Goal: Find specific page/section: Find specific page/section

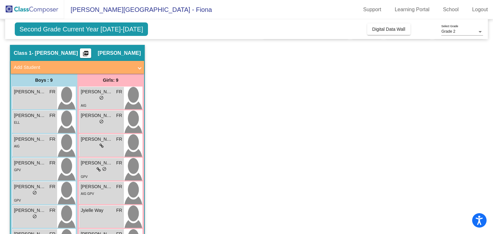
scroll to position [16, 0]
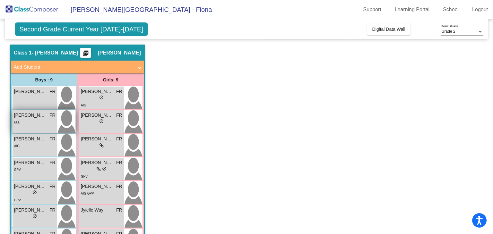
click at [39, 115] on span "[PERSON_NAME]" at bounding box center [30, 115] width 32 height 7
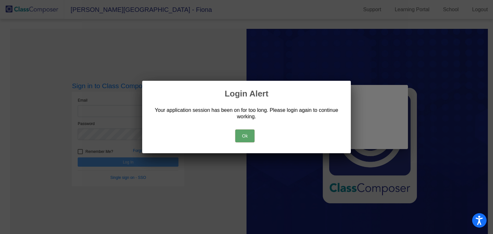
click at [244, 138] on button "Ok" at bounding box center [244, 136] width 19 height 13
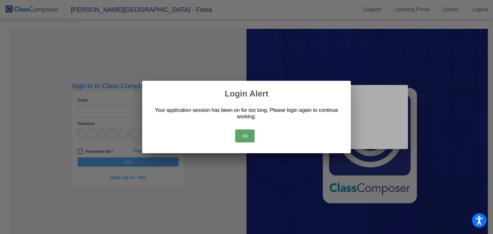
click at [244, 138] on button "Ok" at bounding box center [244, 136] width 19 height 13
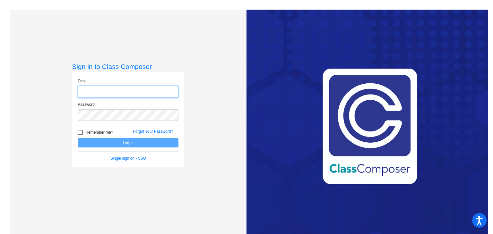
click at [109, 91] on input "email" at bounding box center [128, 92] width 101 height 12
type input "fionarichards@ccs.k12.nc.us"
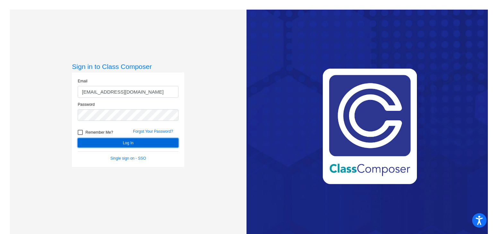
click at [128, 146] on button "Log In" at bounding box center [128, 142] width 101 height 9
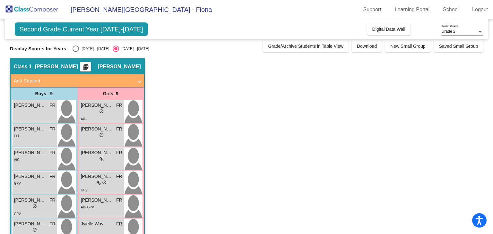
scroll to position [1, 0]
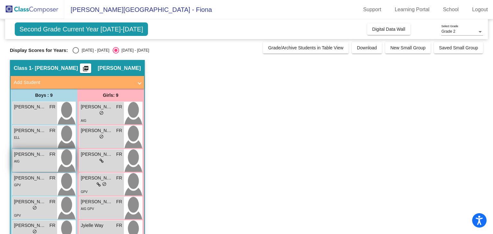
click at [23, 156] on span "[PERSON_NAME]" at bounding box center [30, 154] width 32 height 7
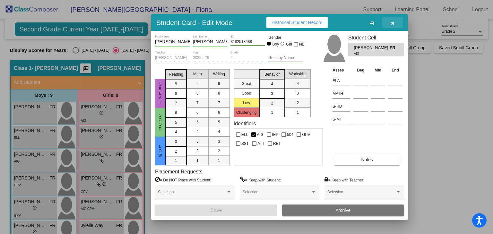
click at [393, 21] on icon "button" at bounding box center [393, 23] width 4 height 4
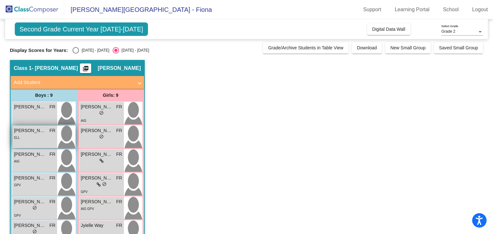
click at [37, 130] on span "[PERSON_NAME]" at bounding box center [30, 130] width 32 height 7
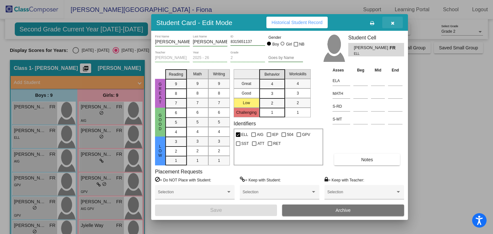
click at [396, 20] on button "button" at bounding box center [392, 23] width 21 height 12
